Goal: Information Seeking & Learning: Learn about a topic

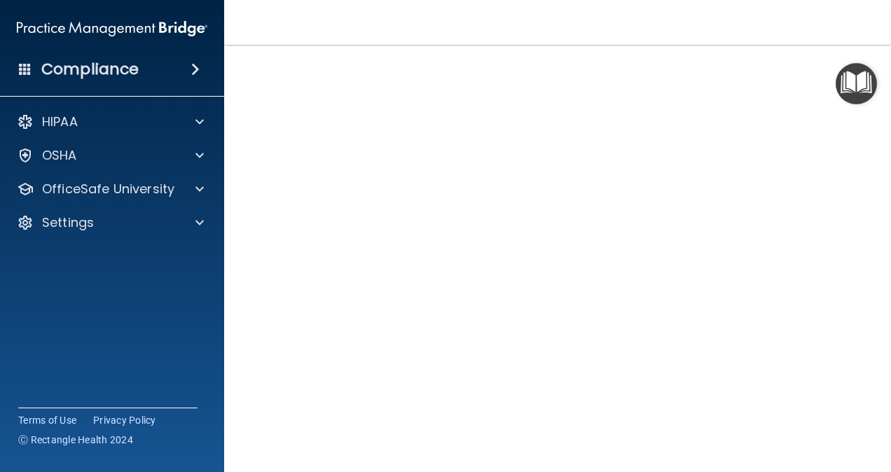
scroll to position [76, 0]
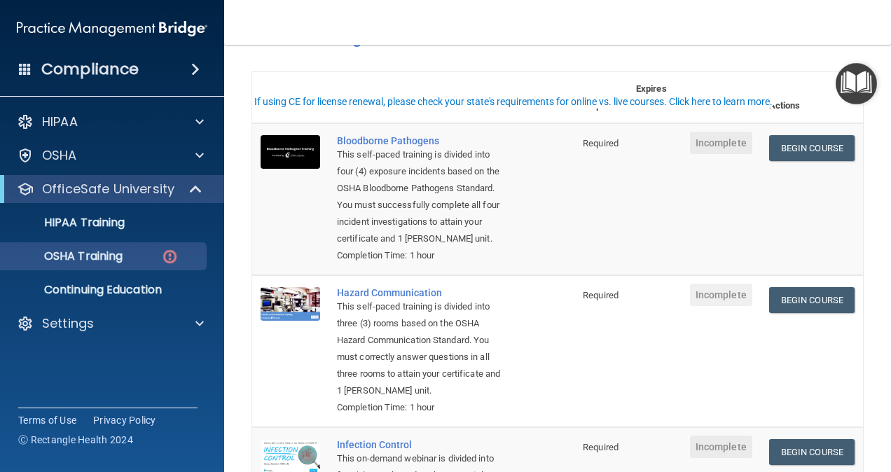
scroll to position [90, 0]
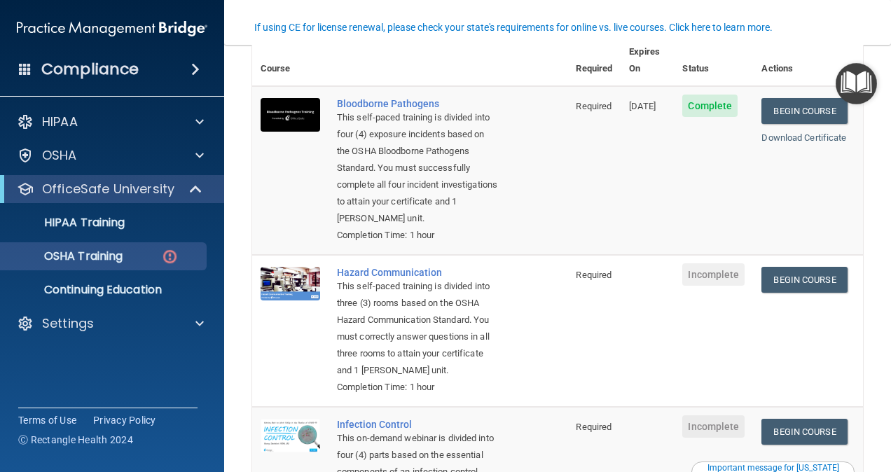
scroll to position [165, 0]
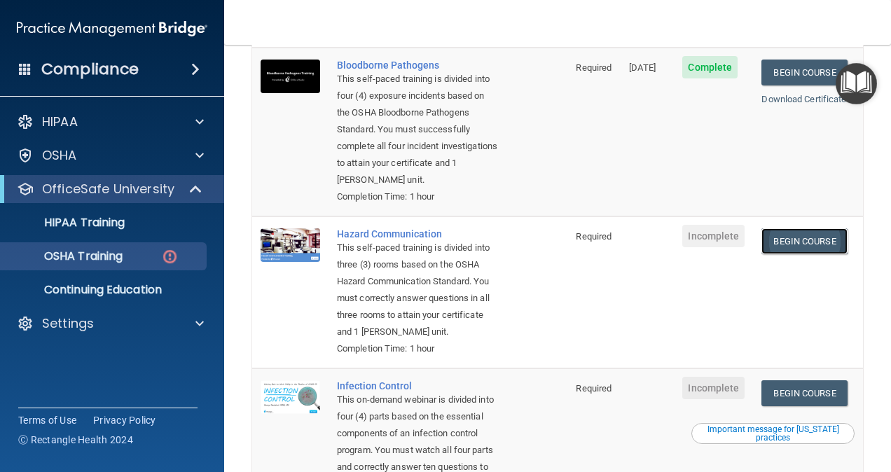
click at [792, 245] on link "Begin Course" at bounding box center [804, 241] width 85 height 26
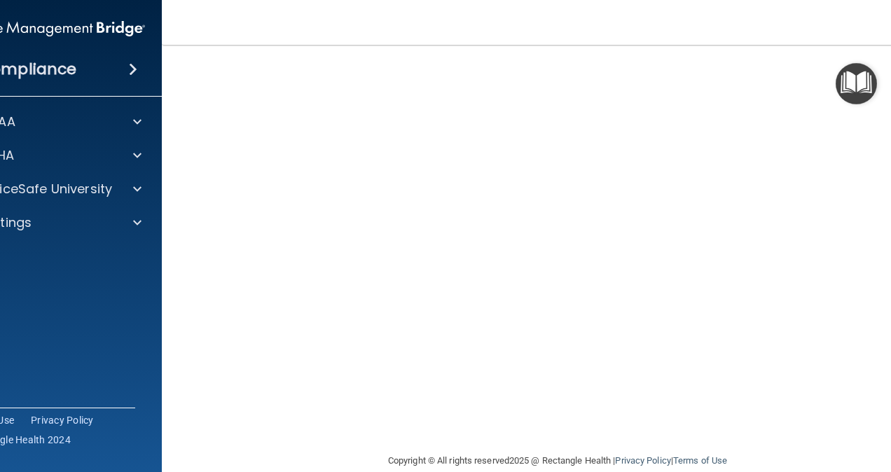
scroll to position [55, 0]
click at [857, 83] on img "Open Resource Center" at bounding box center [856, 83] width 41 height 41
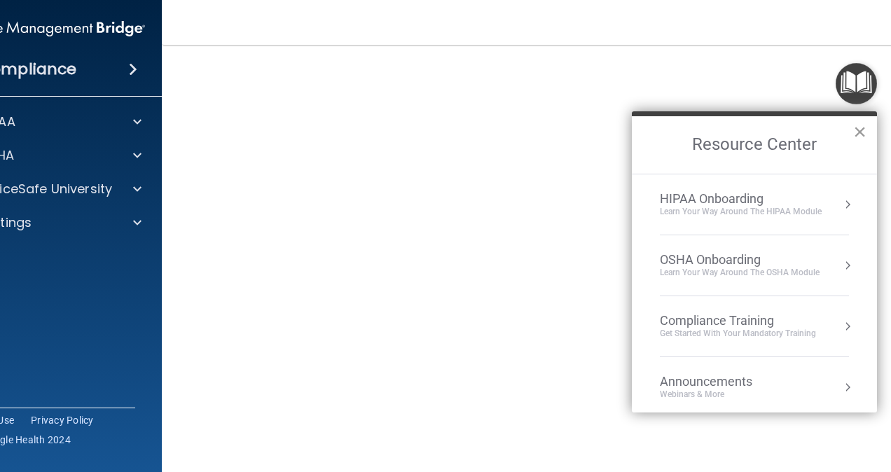
click at [860, 130] on button "×" at bounding box center [859, 132] width 13 height 22
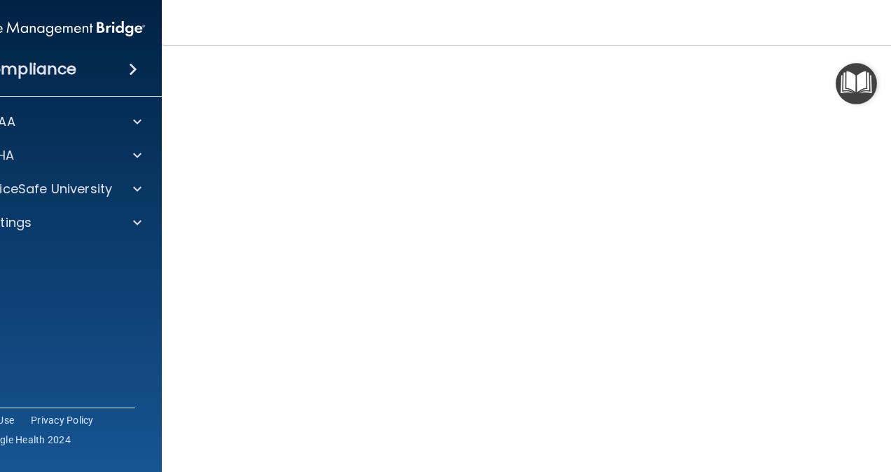
scroll to position [59, 0]
click at [137, 184] on div at bounding box center [135, 189] width 35 height 17
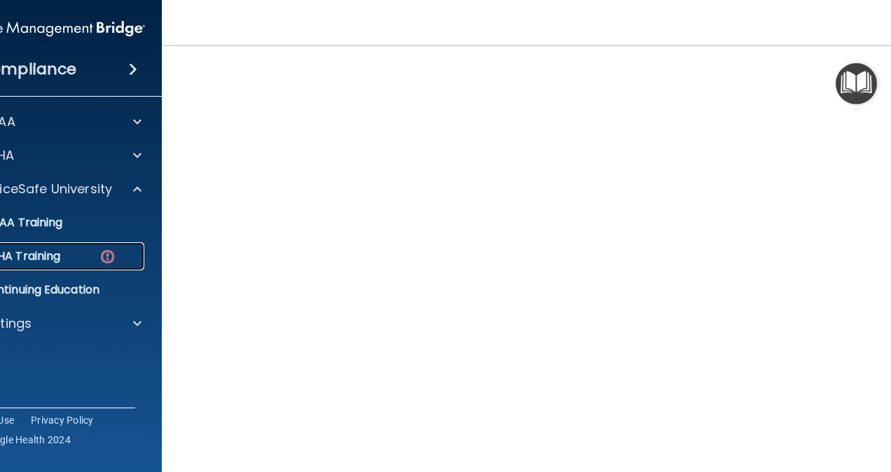
click at [67, 256] on div "OSHA Training" at bounding box center [42, 256] width 191 height 14
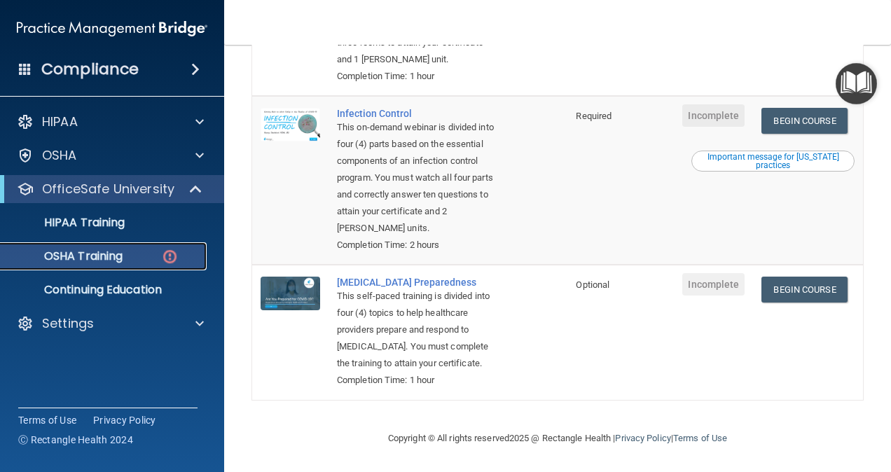
scroll to position [485, 0]
